Goal: Task Accomplishment & Management: Manage account settings

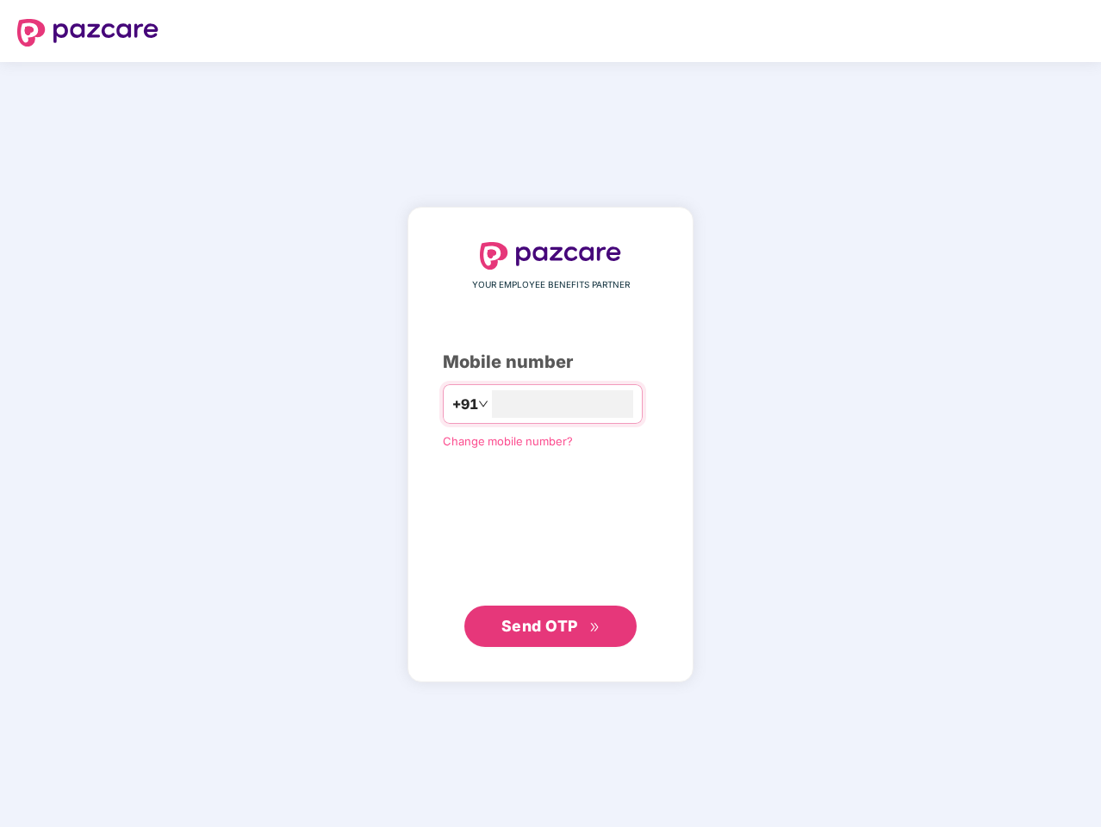
click at [551, 414] on input "number" at bounding box center [562, 404] width 141 height 28
click at [88, 33] on img at bounding box center [87, 33] width 141 height 28
click at [452, 404] on span "+91" at bounding box center [465, 405] width 26 height 22
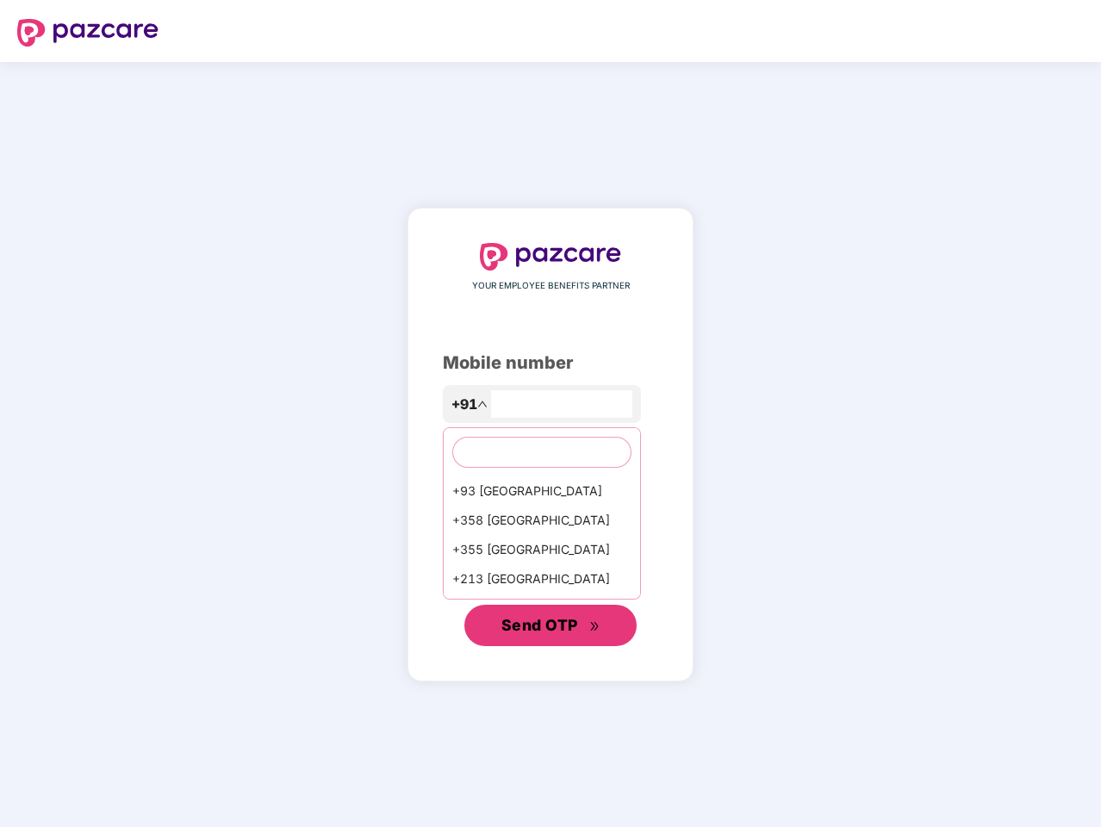
click at [551, 626] on span "Send OTP" at bounding box center [540, 625] width 77 height 18
